Goal: Information Seeking & Learning: Check status

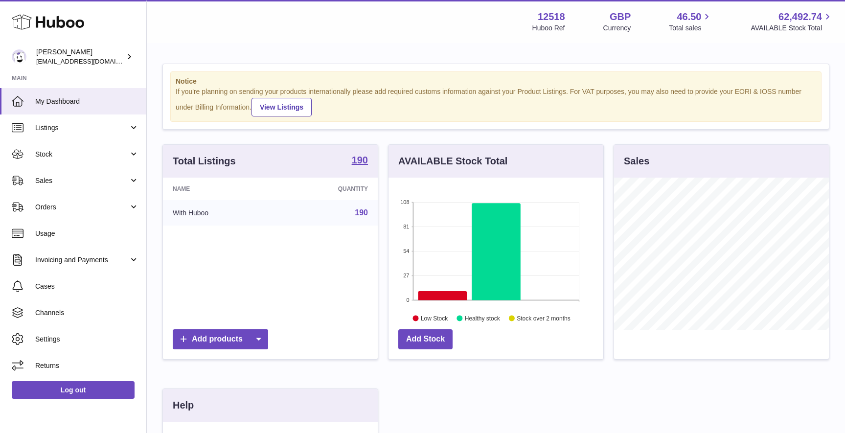
scroll to position [153, 215]
drag, startPoint x: 86, startPoint y: 154, endPoint x: 87, endPoint y: 159, distance: 4.9
click at [86, 153] on span "Stock" at bounding box center [81, 154] width 93 height 9
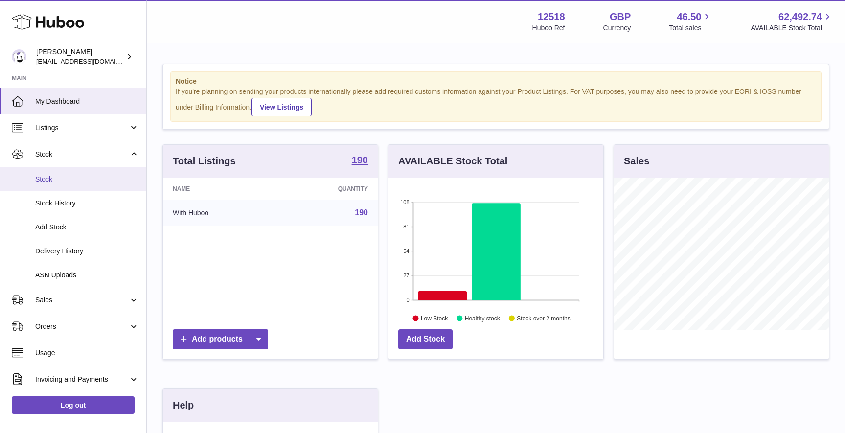
click at [80, 179] on span "Stock" at bounding box center [87, 179] width 104 height 9
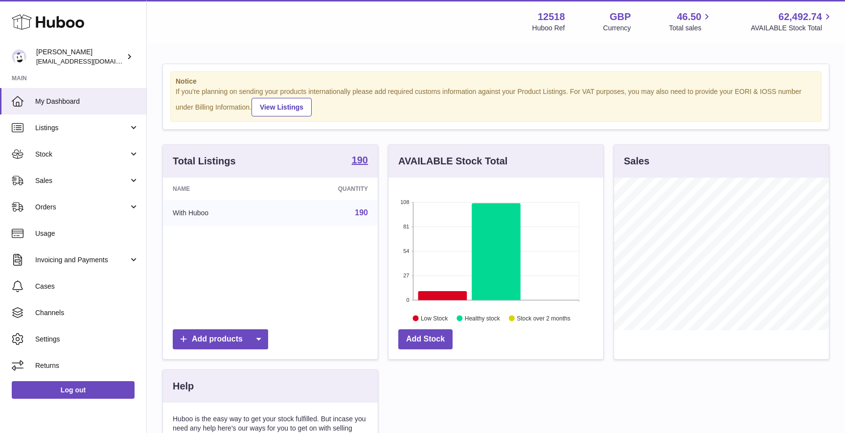
scroll to position [153, 215]
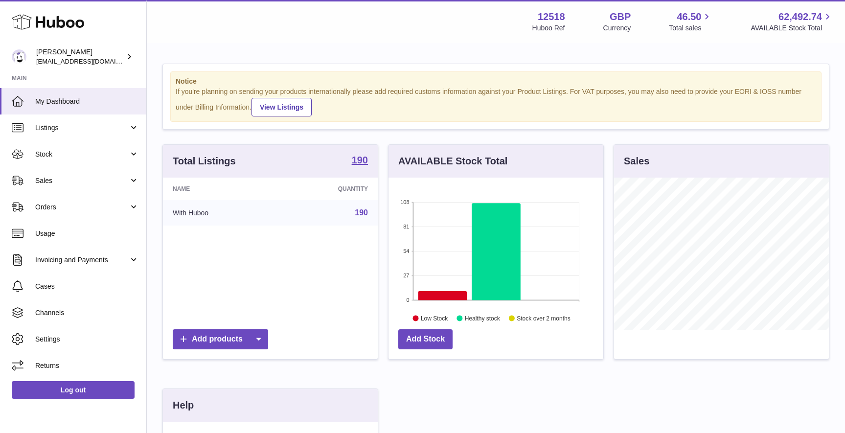
click at [48, 155] on span "Stock" at bounding box center [81, 154] width 93 height 9
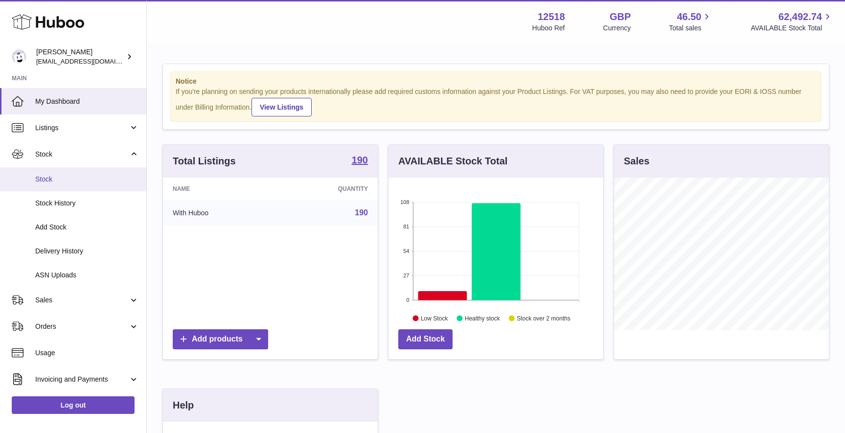
click at [49, 175] on span "Stock" at bounding box center [87, 179] width 104 height 9
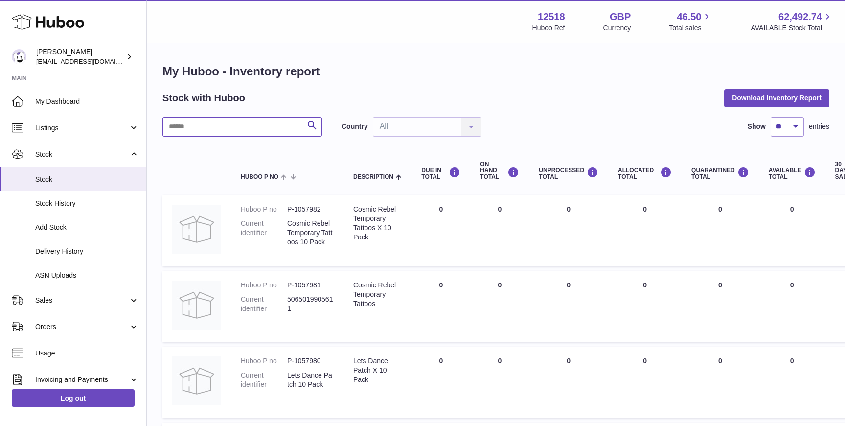
drag, startPoint x: 270, startPoint y: 125, endPoint x: 290, endPoint y: 109, distance: 25.4
click at [270, 123] on input "text" at bounding box center [241, 127] width 159 height 20
paste input "*******"
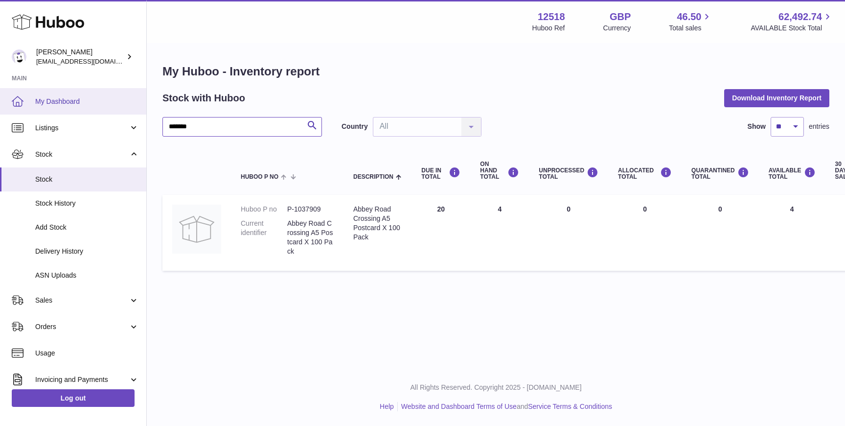
drag, startPoint x: 201, startPoint y: 132, endPoint x: 134, endPoint y: 108, distance: 71.5
click at [121, 129] on div "Huboo Caitlin Derer caitlin@fancylamp.co Main My Dashboard Listings Not with Hu…" at bounding box center [422, 213] width 845 height 426
paste input "text"
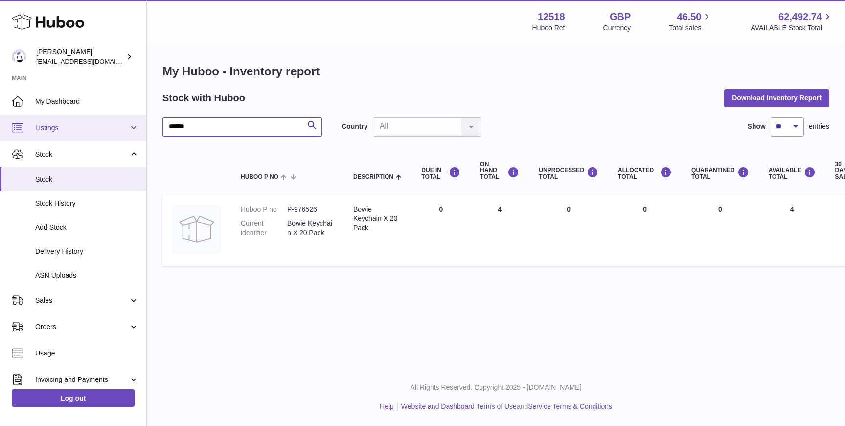
drag, startPoint x: 198, startPoint y: 127, endPoint x: 136, endPoint y: 118, distance: 63.2
click at [130, 129] on div "Huboo Caitlin Derer caitlin@fancylamp.co Main My Dashboard Listings Not with Hu…" at bounding box center [422, 213] width 845 height 426
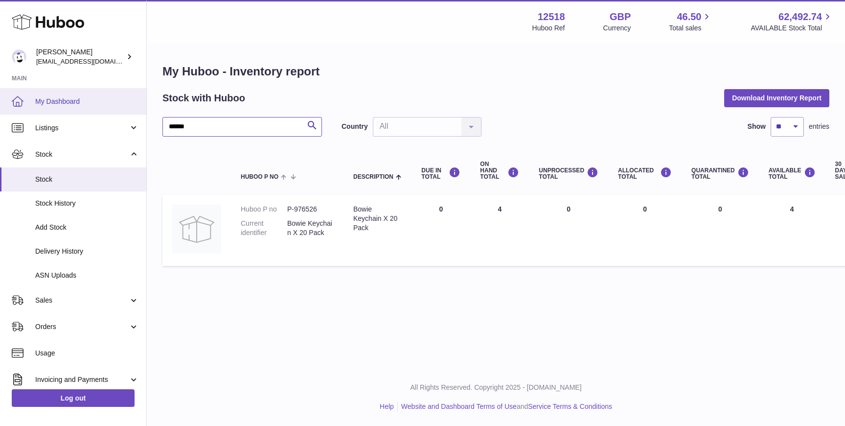
paste input "text"
type input "******"
click at [60, 101] on span "My Dashboard" at bounding box center [87, 101] width 104 height 9
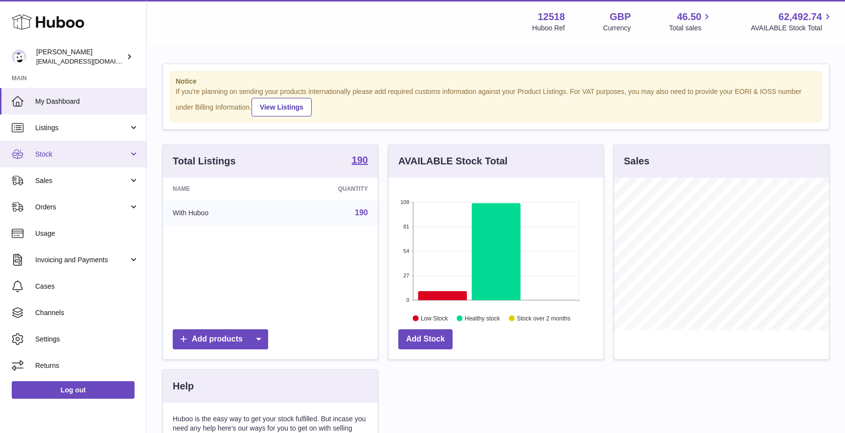
scroll to position [153, 215]
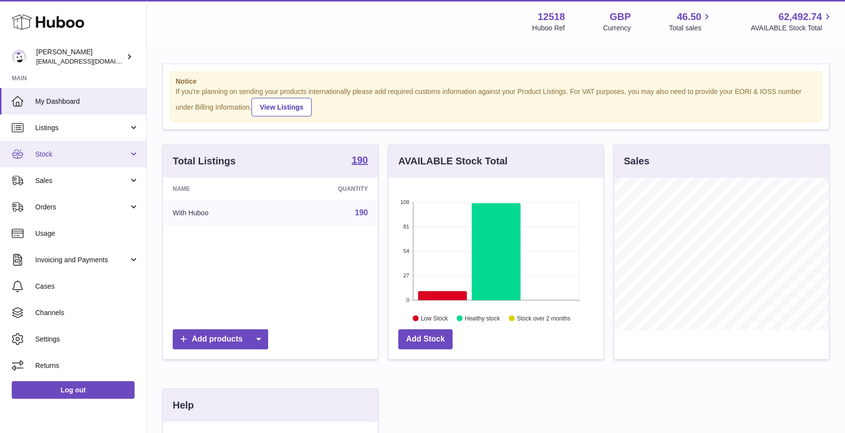
click at [61, 150] on span "Stock" at bounding box center [81, 154] width 93 height 9
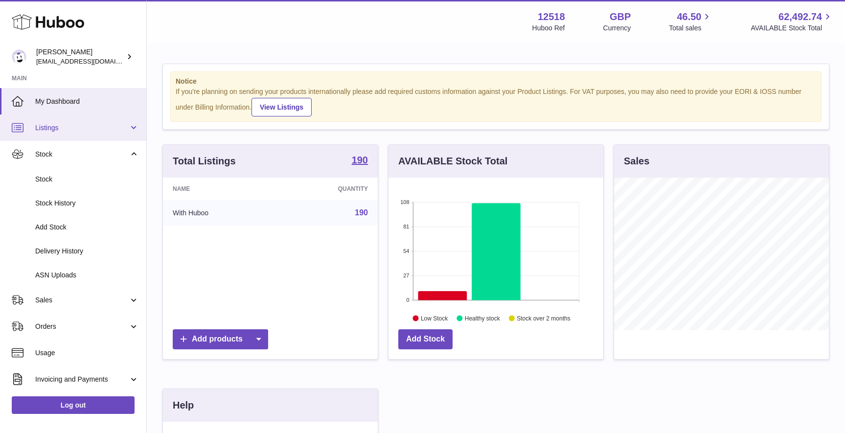
click at [64, 128] on span "Listings" at bounding box center [81, 127] width 93 height 9
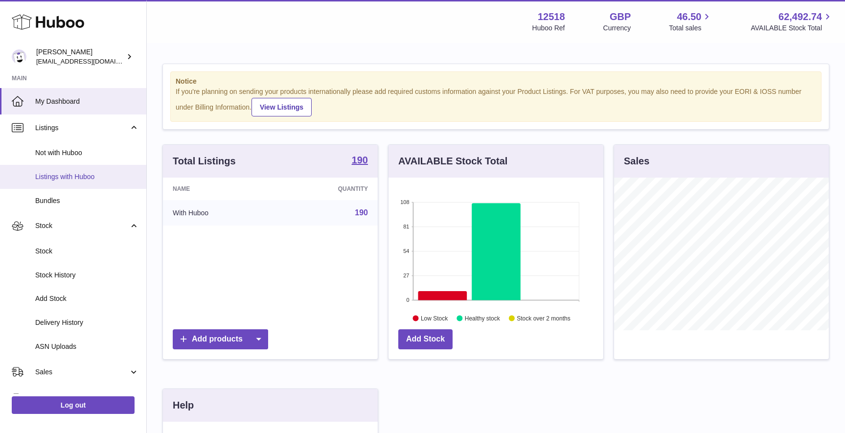
click at [56, 178] on span "Listings with Huboo" at bounding box center [87, 176] width 104 height 9
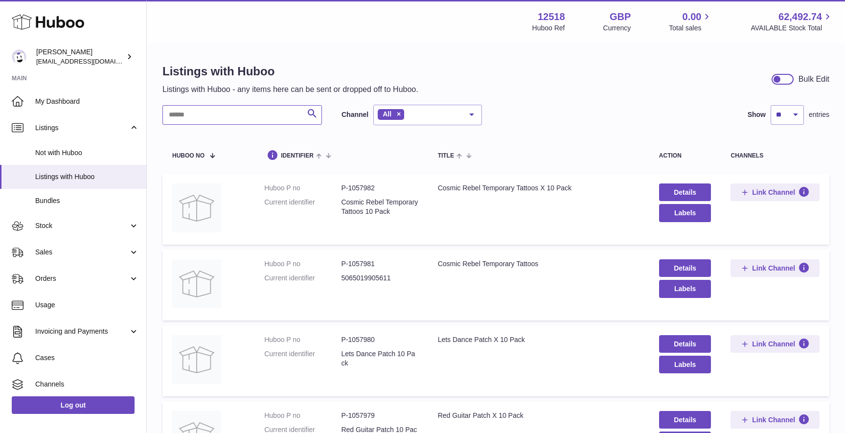
drag, startPoint x: 227, startPoint y: 111, endPoint x: 246, endPoint y: 104, distance: 19.5
click at [227, 111] on input "text" at bounding box center [241, 115] width 159 height 20
type input "******"
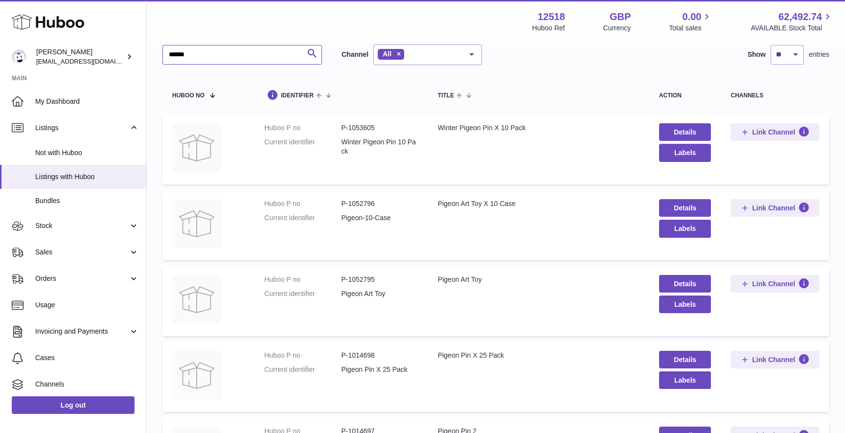
scroll to position [126, 0]
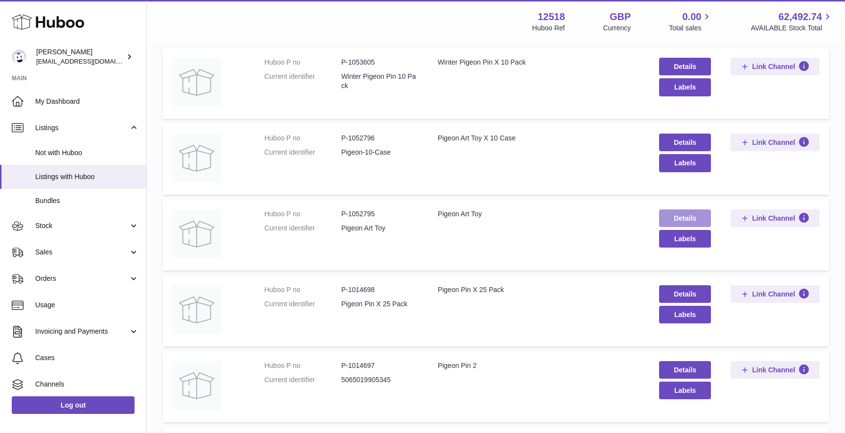
click at [674, 218] on link "Details" at bounding box center [685, 218] width 52 height 18
drag, startPoint x: 373, startPoint y: 211, endPoint x: 340, endPoint y: 211, distance: 33.3
click at [339, 213] on dl "Huboo P no P-1052795 Current identifier Pigeon Art Toy" at bounding box center [341, 223] width 154 height 28
copy dl "P-1052795"
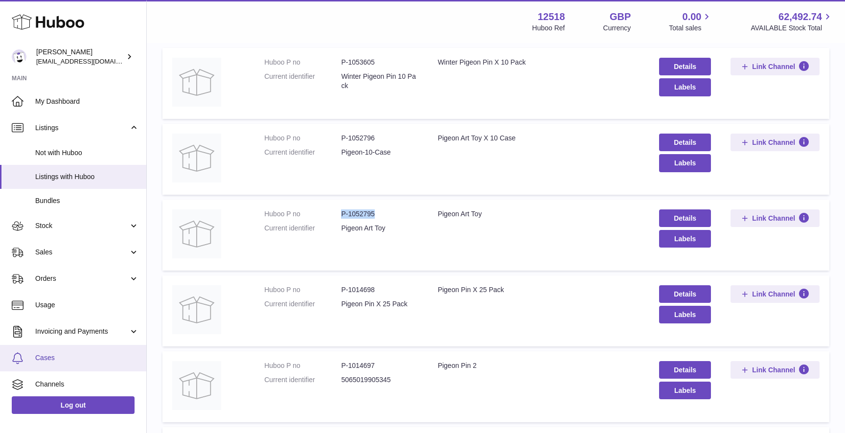
click at [52, 355] on span "Cases" at bounding box center [87, 357] width 104 height 9
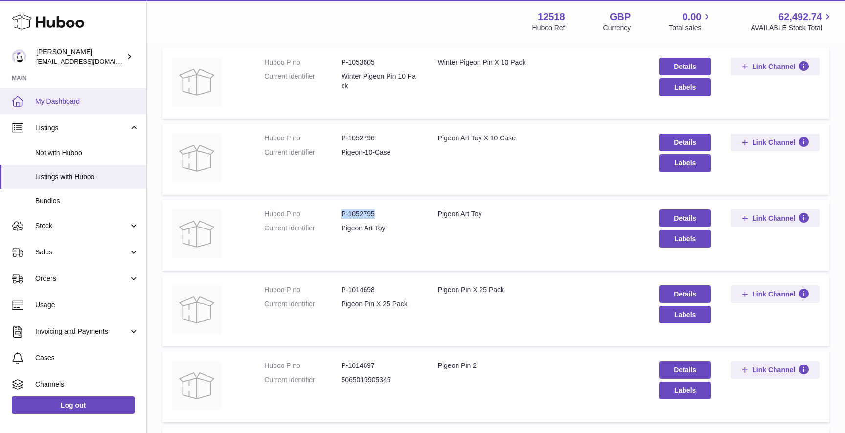
click at [52, 103] on span "My Dashboard" at bounding box center [87, 101] width 104 height 9
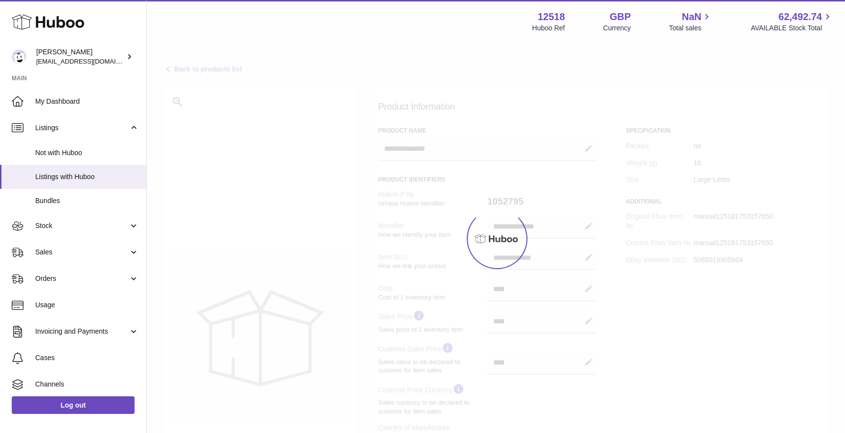
select select "**"
select select "****"
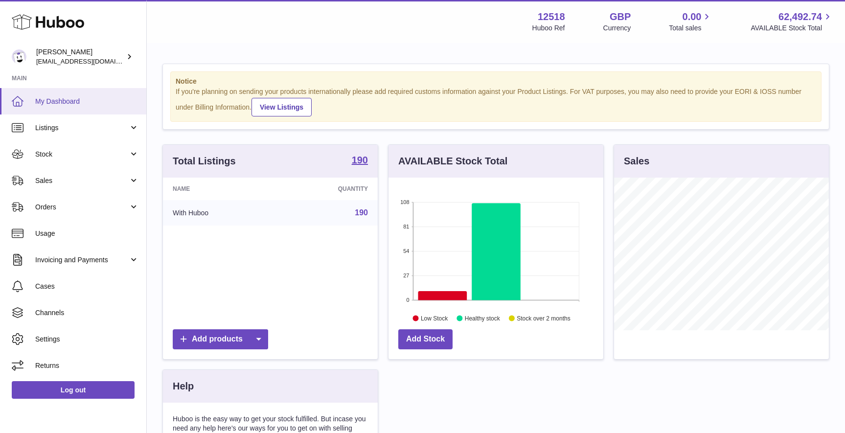
scroll to position [153, 215]
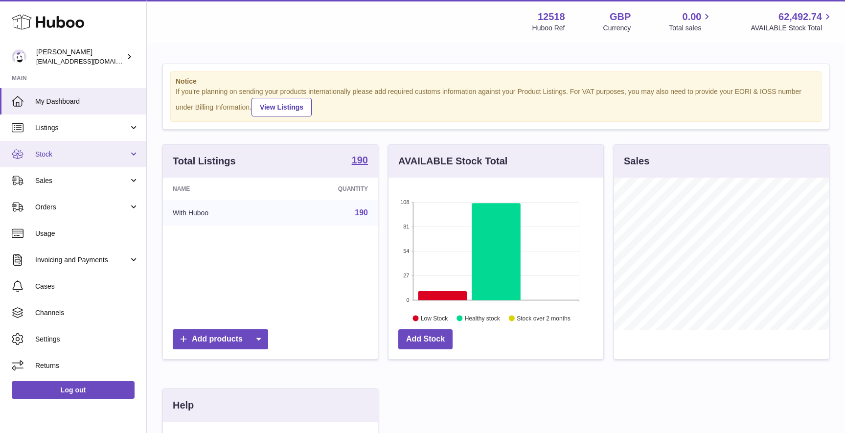
click at [44, 156] on span "Stock" at bounding box center [81, 154] width 93 height 9
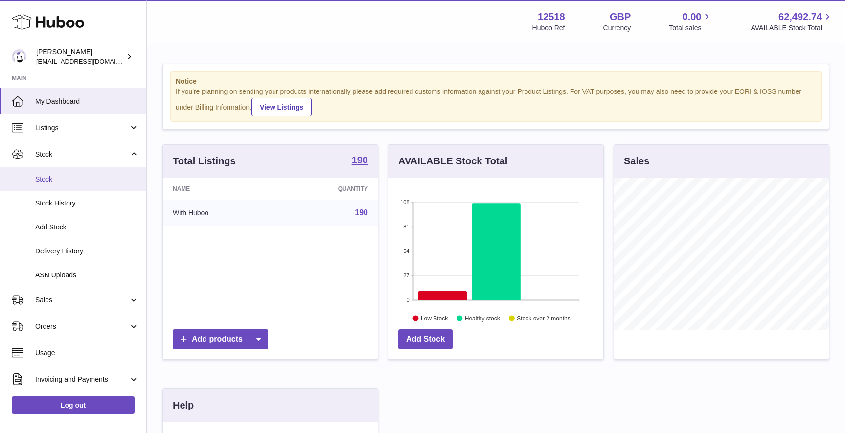
click at [55, 177] on span "Stock" at bounding box center [87, 179] width 104 height 9
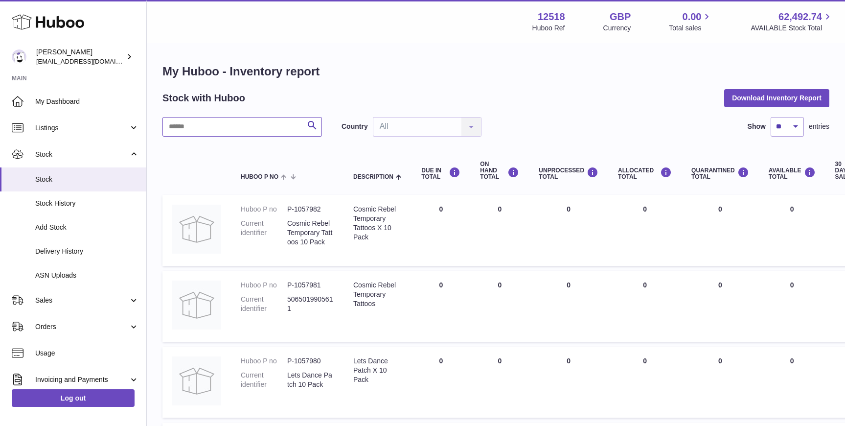
drag, startPoint x: 270, startPoint y: 129, endPoint x: 291, endPoint y: 109, distance: 29.4
click at [270, 129] on input "text" at bounding box center [241, 127] width 159 height 20
drag, startPoint x: 491, startPoint y: 209, endPoint x: 482, endPoint y: 210, distance: 9.3
click at [483, 209] on td "ON HAND Total 1" at bounding box center [499, 230] width 59 height 71
drag, startPoint x: 500, startPoint y: 282, endPoint x: 475, endPoint y: 281, distance: 25.4
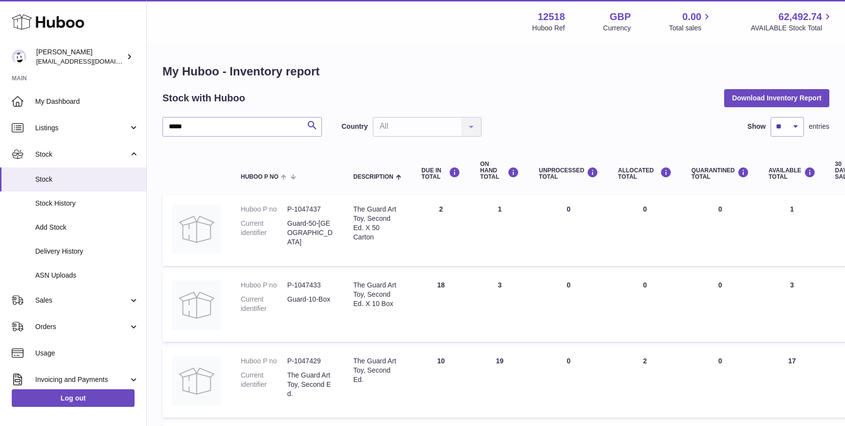
click at [476, 281] on td "ON HAND Total 3" at bounding box center [499, 306] width 59 height 71
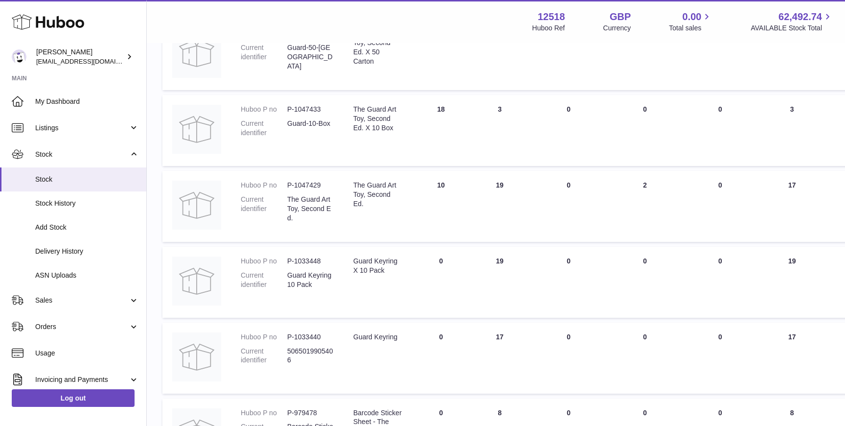
scroll to position [176, 0]
drag, startPoint x: 324, startPoint y: 107, endPoint x: 288, endPoint y: 106, distance: 36.2
click at [288, 106] on dd "P-1047433" at bounding box center [310, 109] width 46 height 9
copy dd "P-1047433"
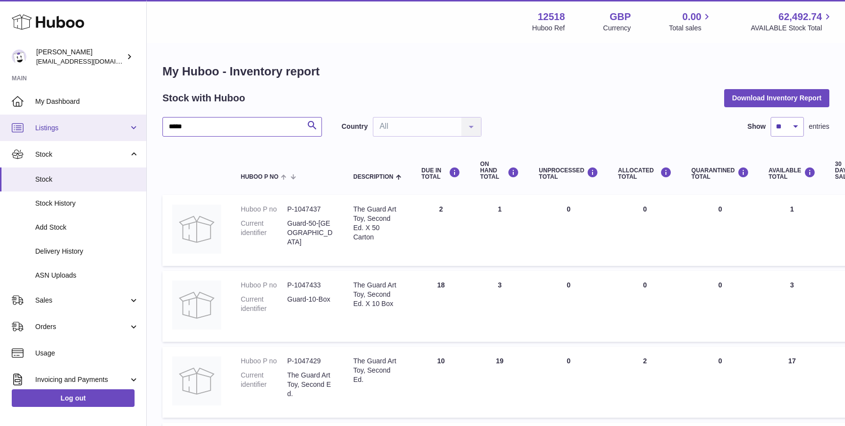
drag, startPoint x: 213, startPoint y: 130, endPoint x: 132, endPoint y: 138, distance: 81.6
drag, startPoint x: 198, startPoint y: 129, endPoint x: 142, endPoint y: 119, distance: 56.6
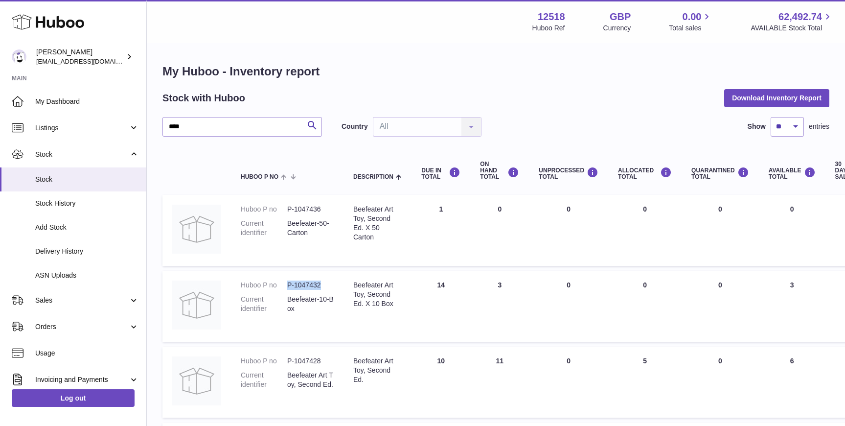
drag, startPoint x: 323, startPoint y: 283, endPoint x: 292, endPoint y: 278, distance: 32.1
click at [286, 281] on dl "Huboo P no P-1047432 Current identifier Beefeater-10-Box" at bounding box center [287, 299] width 93 height 38
copy dl "P-1047432"
drag, startPoint x: 175, startPoint y: 128, endPoint x: 115, endPoint y: 131, distance: 60.2
click at [118, 132] on div "Huboo Caitlin Derer caitlin@fancylamp.co Main My Dashboard Listings Not with Hu…" at bounding box center [422, 363] width 845 height 726
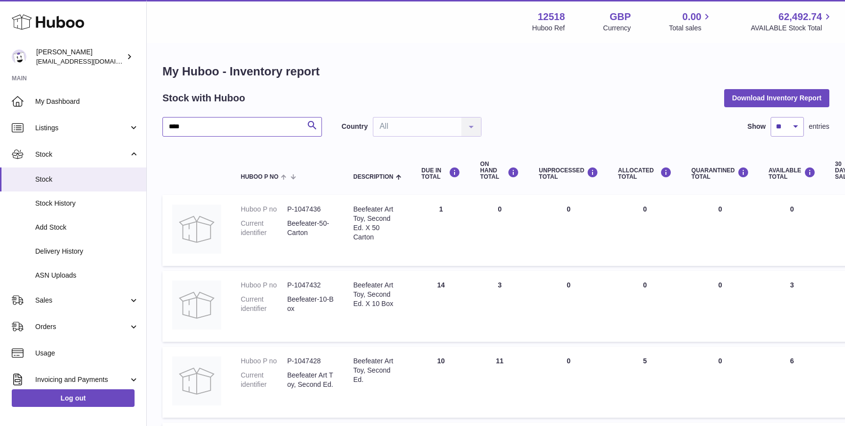
drag, startPoint x: 185, startPoint y: 128, endPoint x: 157, endPoint y: 117, distance: 30.5
click at [158, 127] on div "My Huboo - Inventory report Stock with Huboo Download Inventory Report **** Sea…" at bounding box center [496, 356] width 698 height 625
drag, startPoint x: 322, startPoint y: 283, endPoint x: 287, endPoint y: 286, distance: 34.9
click at [287, 286] on dd "P-1052796" at bounding box center [310, 284] width 46 height 9
copy dd "P-1052796"
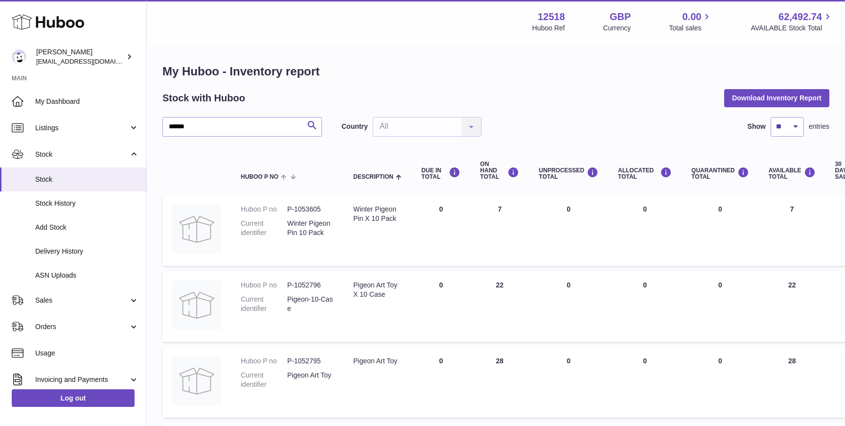
click at [598, 78] on h1 "My Huboo - Inventory report" at bounding box center [495, 72] width 667 height 16
drag, startPoint x: 192, startPoint y: 125, endPoint x: 146, endPoint y: 119, distance: 46.4
click at [149, 123] on div "My Huboo - Inventory report Stock with Huboo Download Inventory Report ****** S…" at bounding box center [496, 349] width 698 height 611
paste input "*"
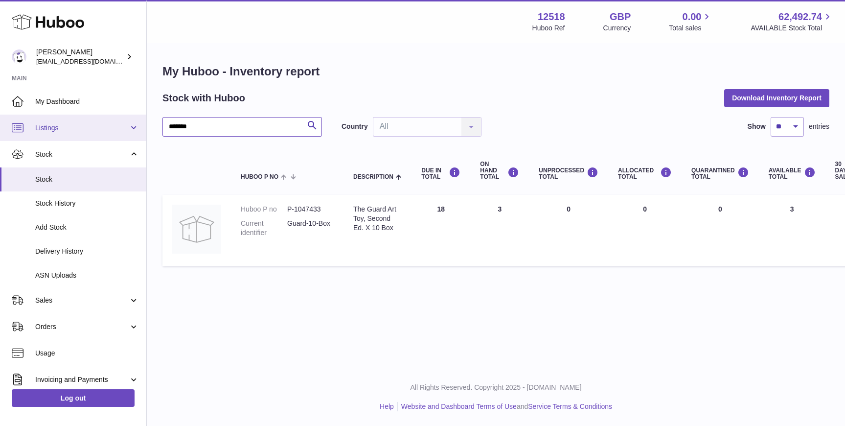
drag, startPoint x: 172, startPoint y: 127, endPoint x: 123, endPoint y: 124, distance: 49.5
click at [121, 120] on div "Huboo Caitlin Derer caitlin@fancylamp.co Main My Dashboard Listings Not with Hu…" at bounding box center [422, 213] width 845 height 426
paste input "text"
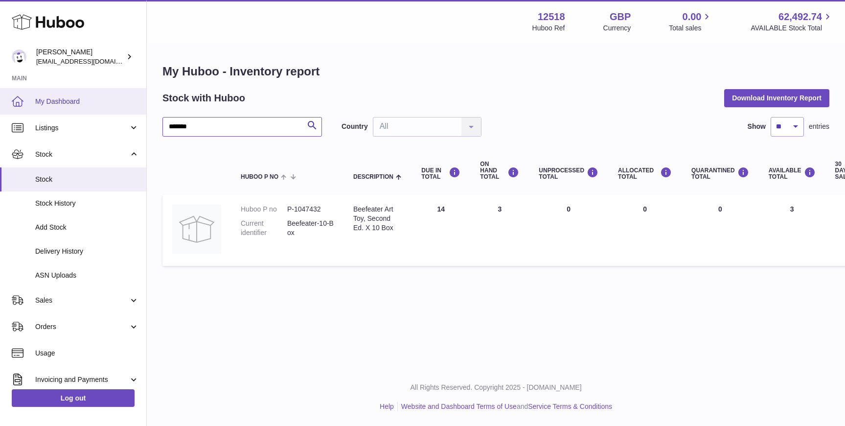
drag, startPoint x: 203, startPoint y: 125, endPoint x: 141, endPoint y: 104, distance: 65.1
click at [125, 121] on div "Huboo Caitlin Derer caitlin@fancylamp.co Main My Dashboard Listings Not with Hu…" at bounding box center [422, 213] width 845 height 426
paste input "text"
drag, startPoint x: 197, startPoint y: 127, endPoint x: 134, endPoint y: 104, distance: 66.7
click at [138, 127] on div "Huboo Caitlin Derer caitlin@fancylamp.co Main My Dashboard Listings Not with Hu…" at bounding box center [422, 213] width 845 height 426
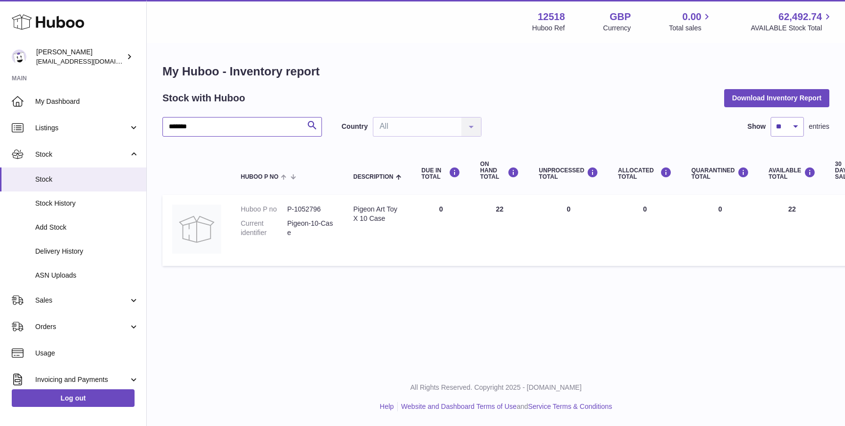
paste input "text"
type input "*******"
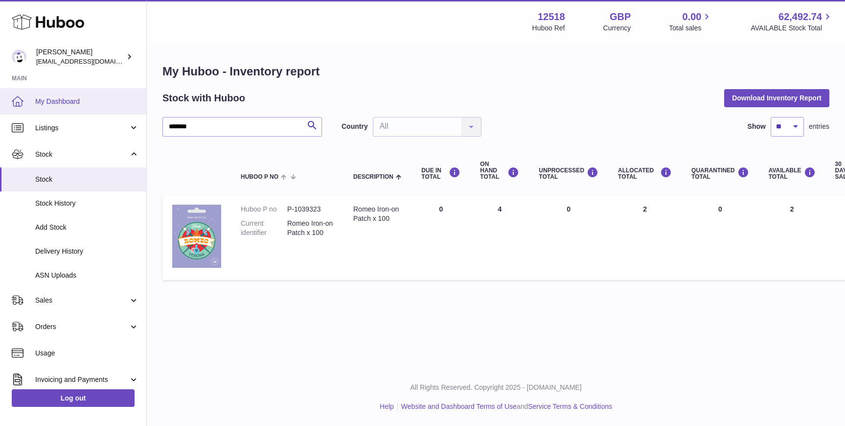
click at [48, 99] on span "My Dashboard" at bounding box center [87, 101] width 104 height 9
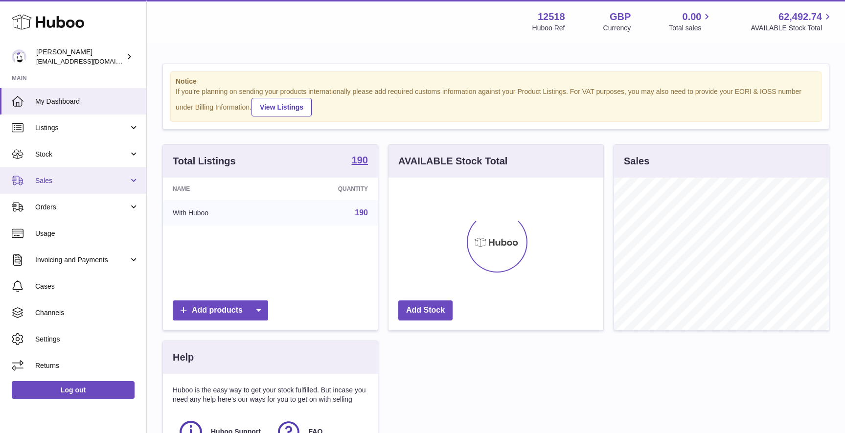
scroll to position [153, 215]
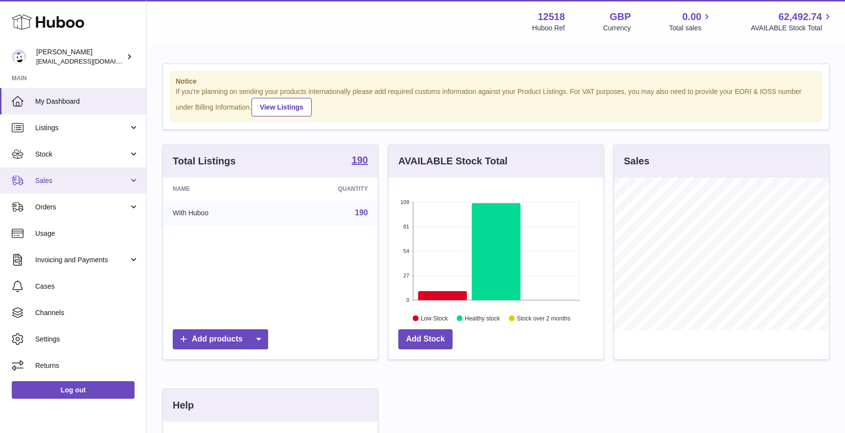
click at [48, 181] on span "Sales" at bounding box center [81, 180] width 93 height 9
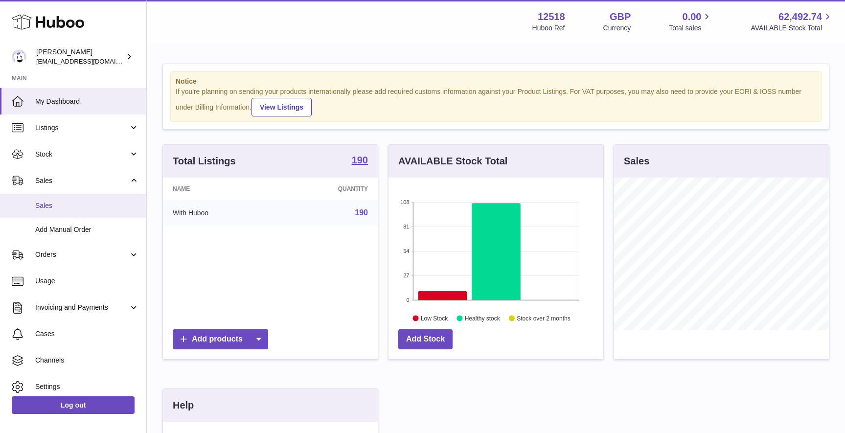
click at [50, 200] on link "Sales" at bounding box center [73, 206] width 146 height 24
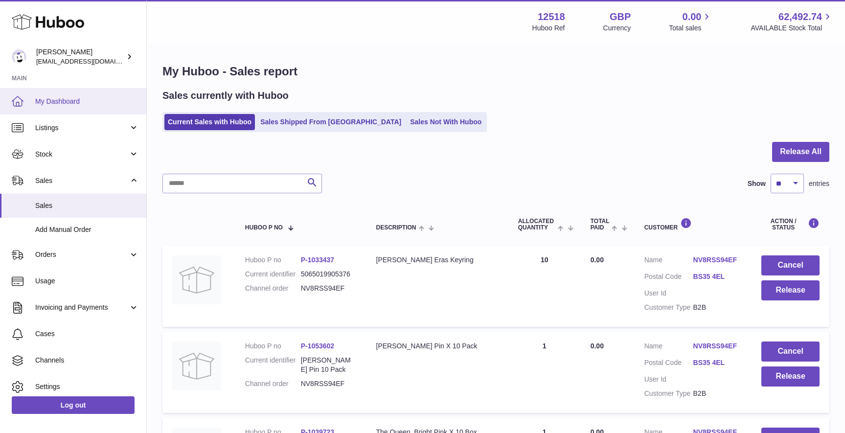
click at [57, 99] on span "My Dashboard" at bounding box center [87, 101] width 104 height 9
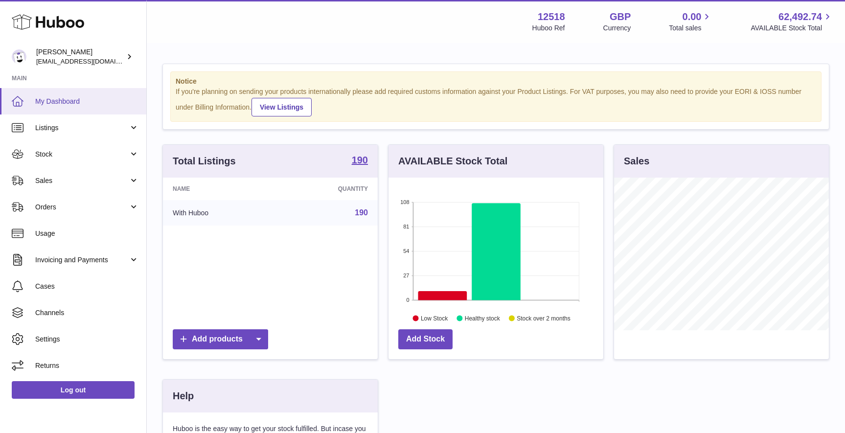
scroll to position [153, 215]
